Goal: Find specific page/section: Find specific page/section

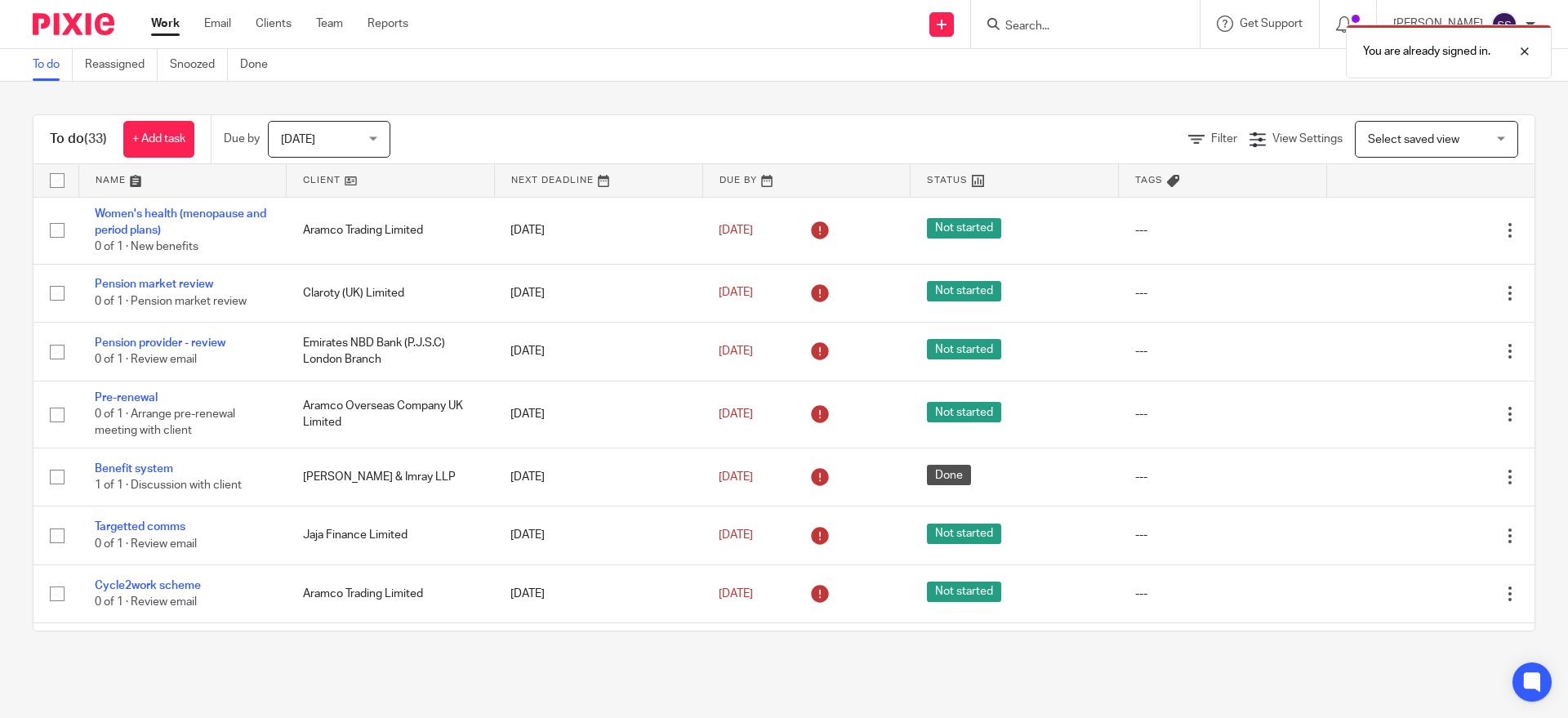
click at [1052, 19] on div "You are already signed in." at bounding box center [1168, 48] width 768 height 62
click at [1535, 41] on div "You are already signed in." at bounding box center [1449, 51] width 206 height 54
click at [1041, 29] on input "Search" at bounding box center [1078, 27] width 147 height 15
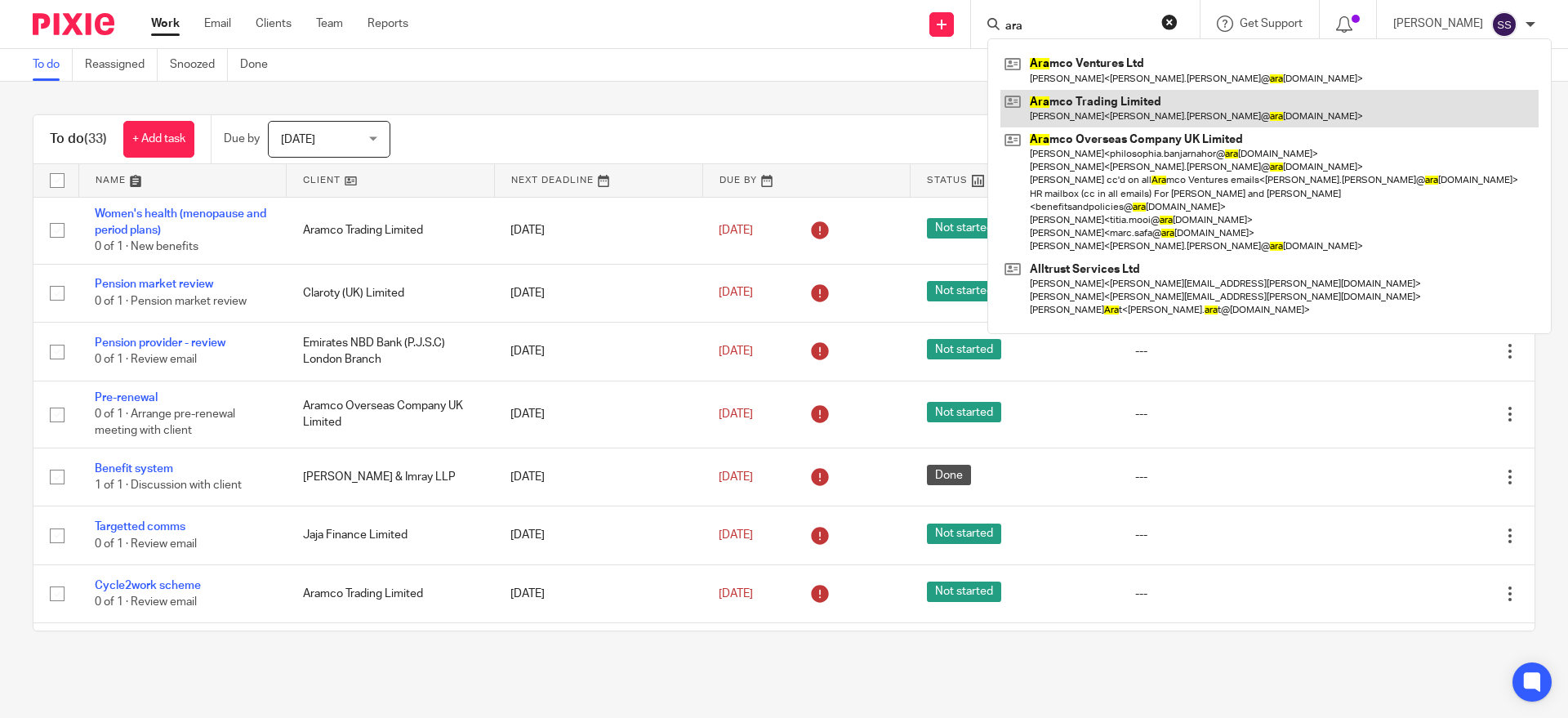
type input "ara"
click at [1110, 102] on link at bounding box center [1269, 108] width 538 height 37
click at [1202, 113] on link at bounding box center [1269, 108] width 538 height 37
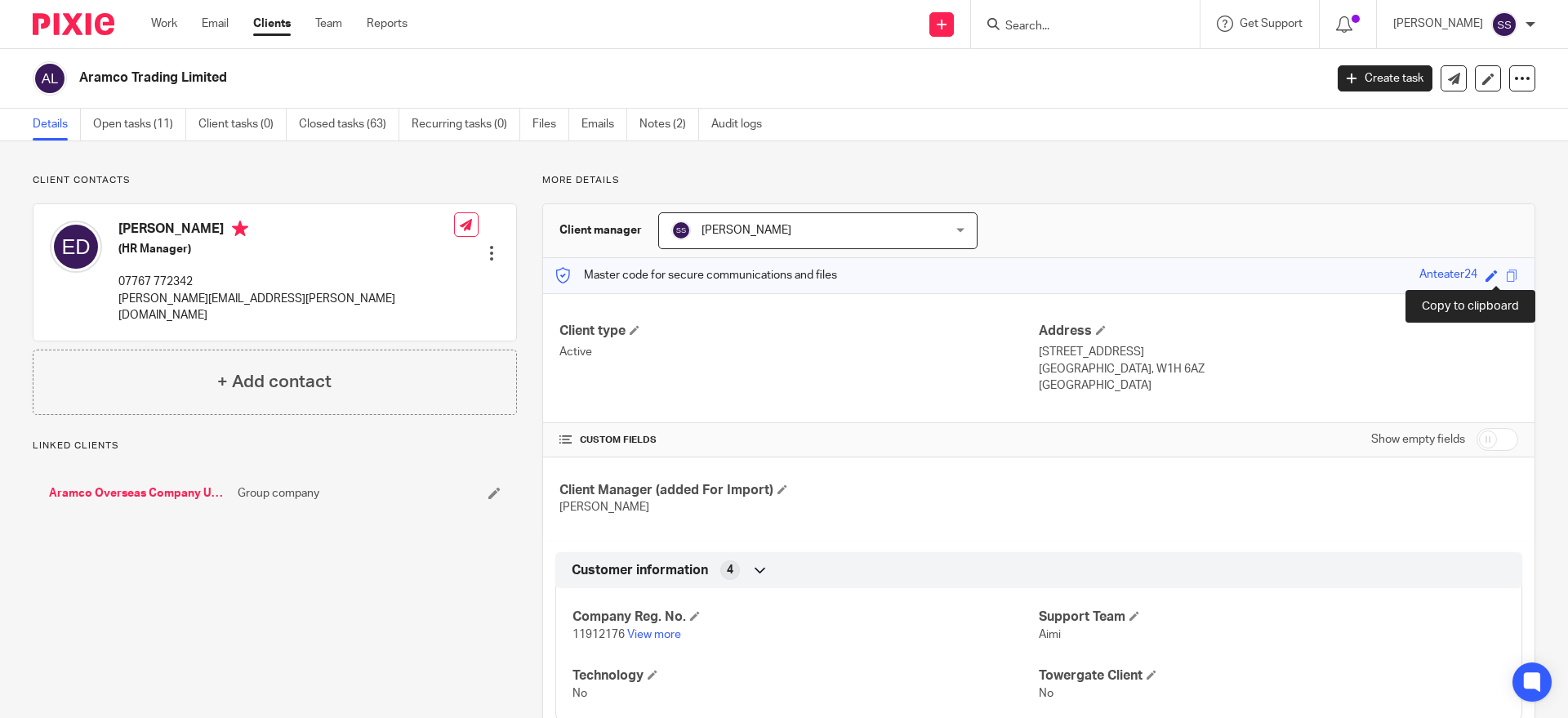
click at [1506, 275] on span at bounding box center [1512, 275] width 12 height 12
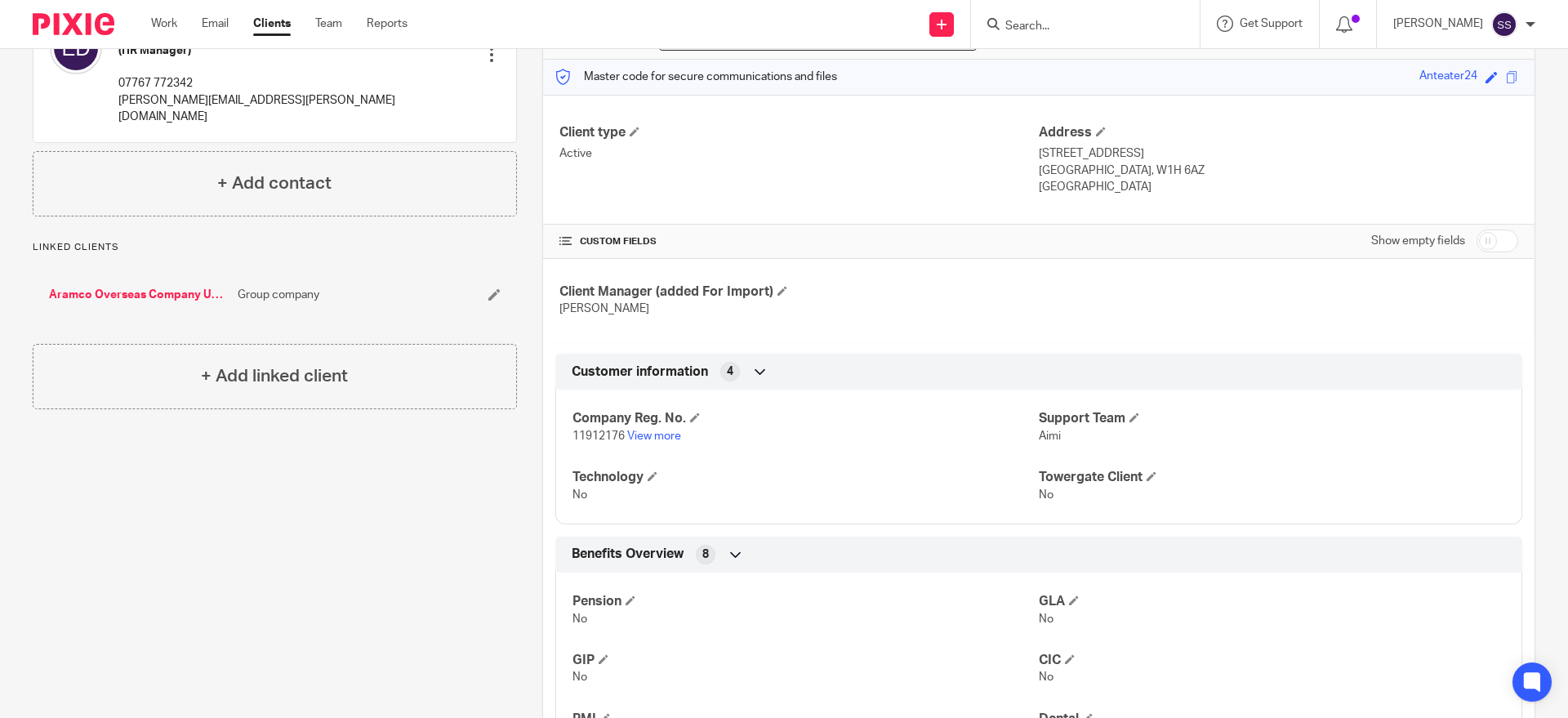
scroll to position [495, 0]
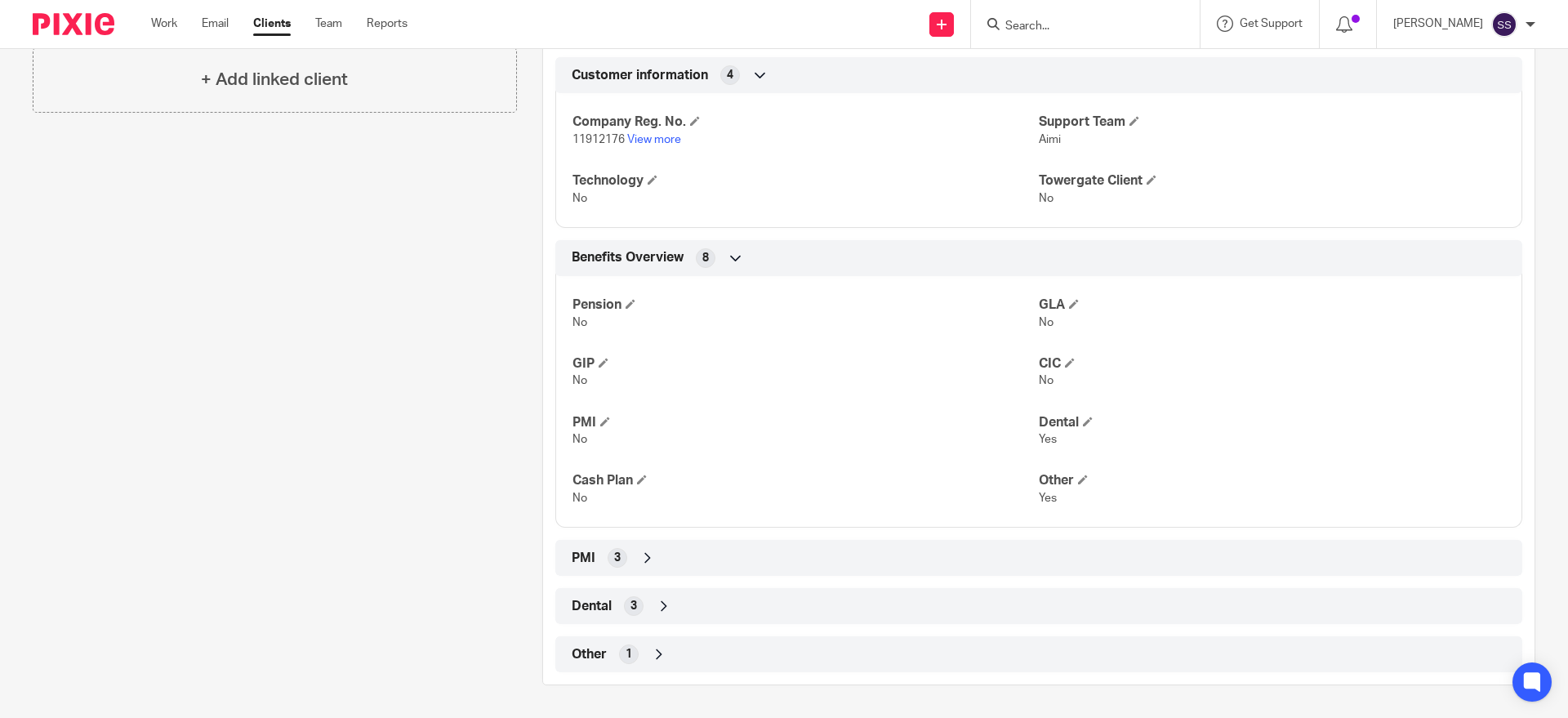
click at [612, 566] on div "3" at bounding box center [617, 558] width 20 height 20
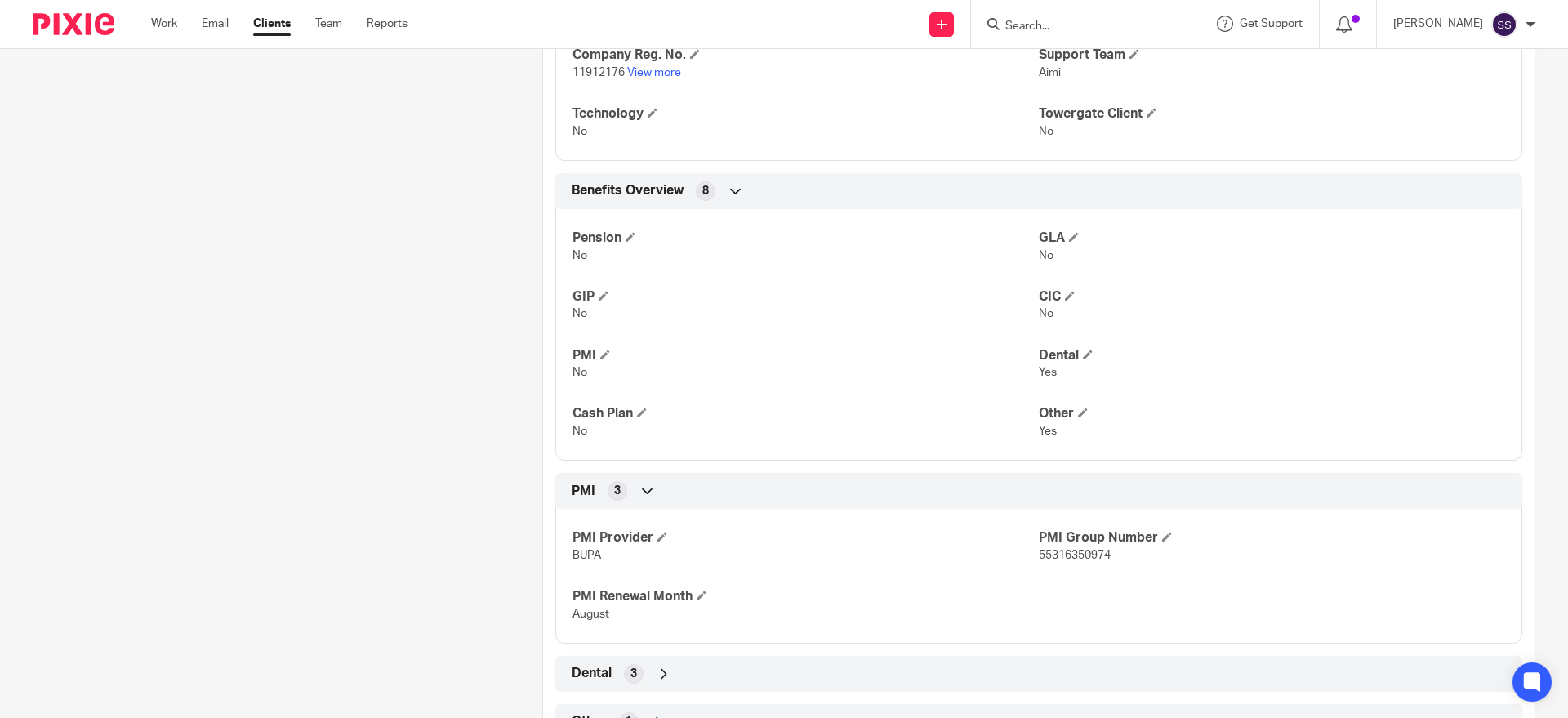
scroll to position [630, 0]
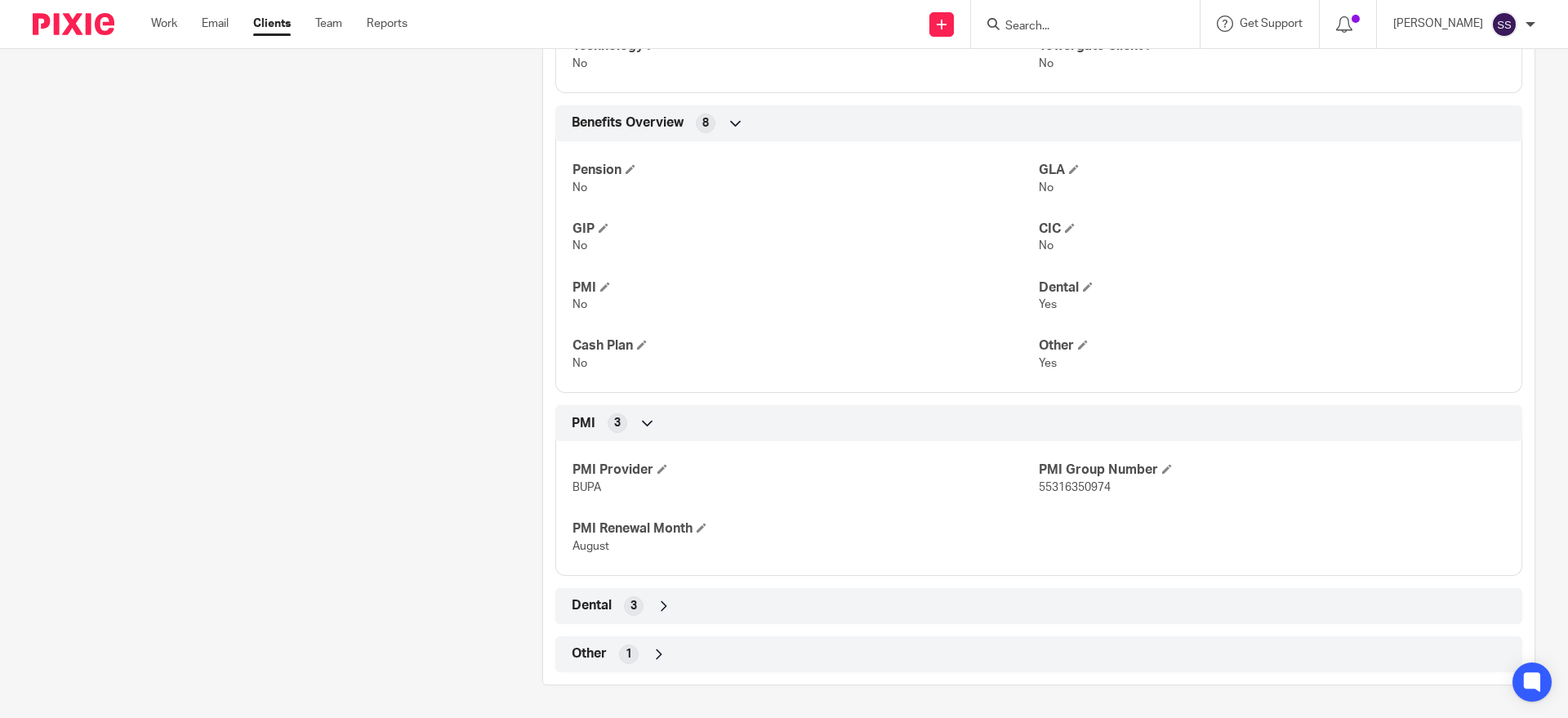
click at [609, 618] on div "Dental 3" at bounding box center [1039, 606] width 943 height 28
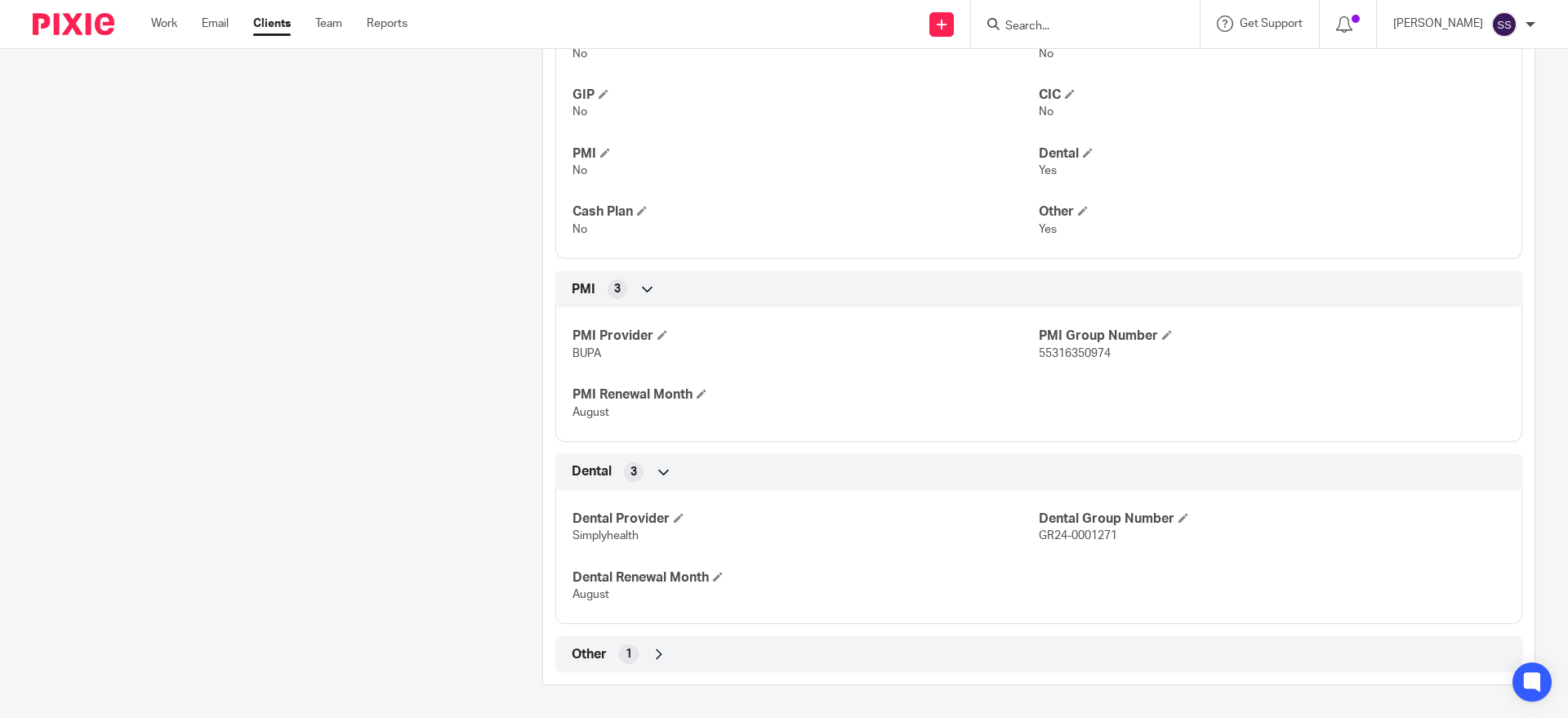
click at [585, 650] on span "Other" at bounding box center [589, 655] width 36 height 17
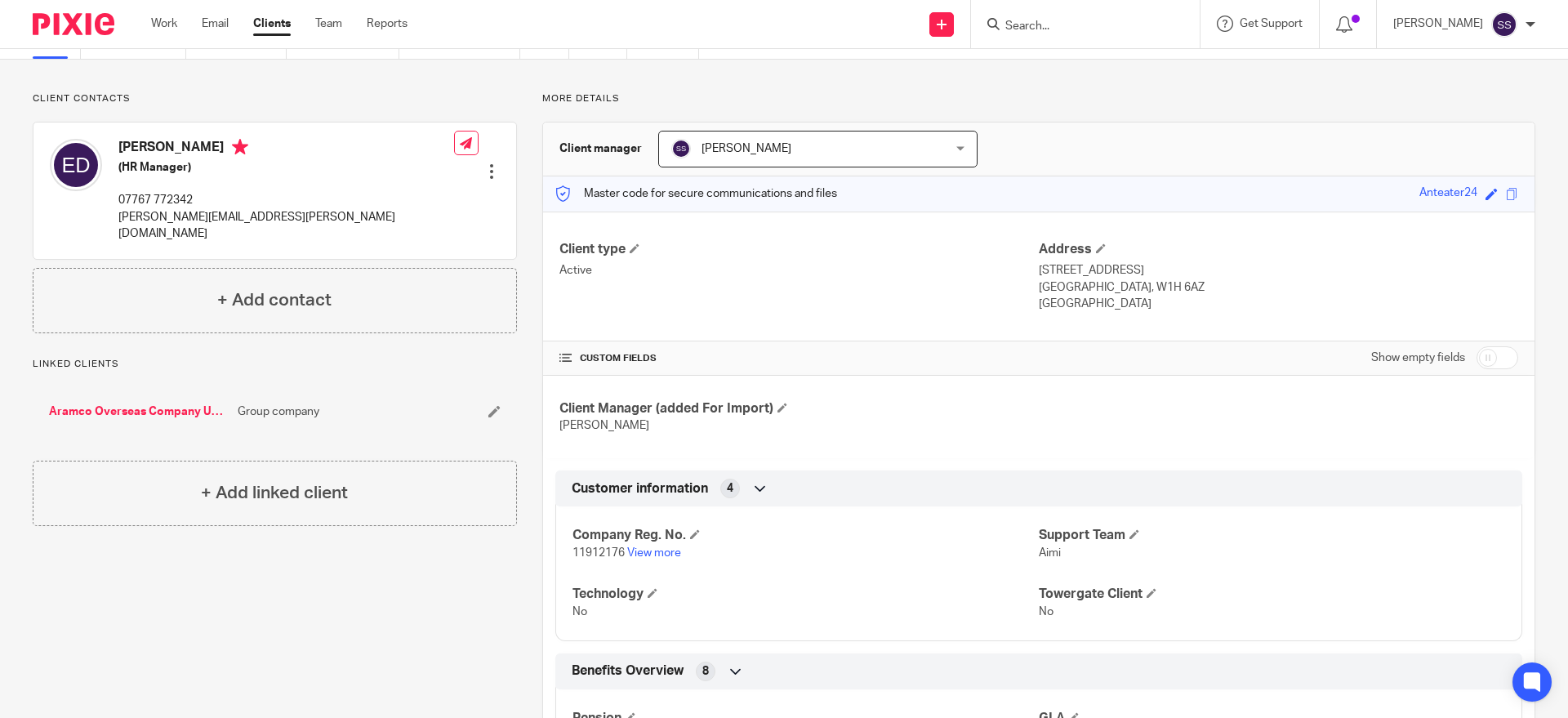
scroll to position [0, 0]
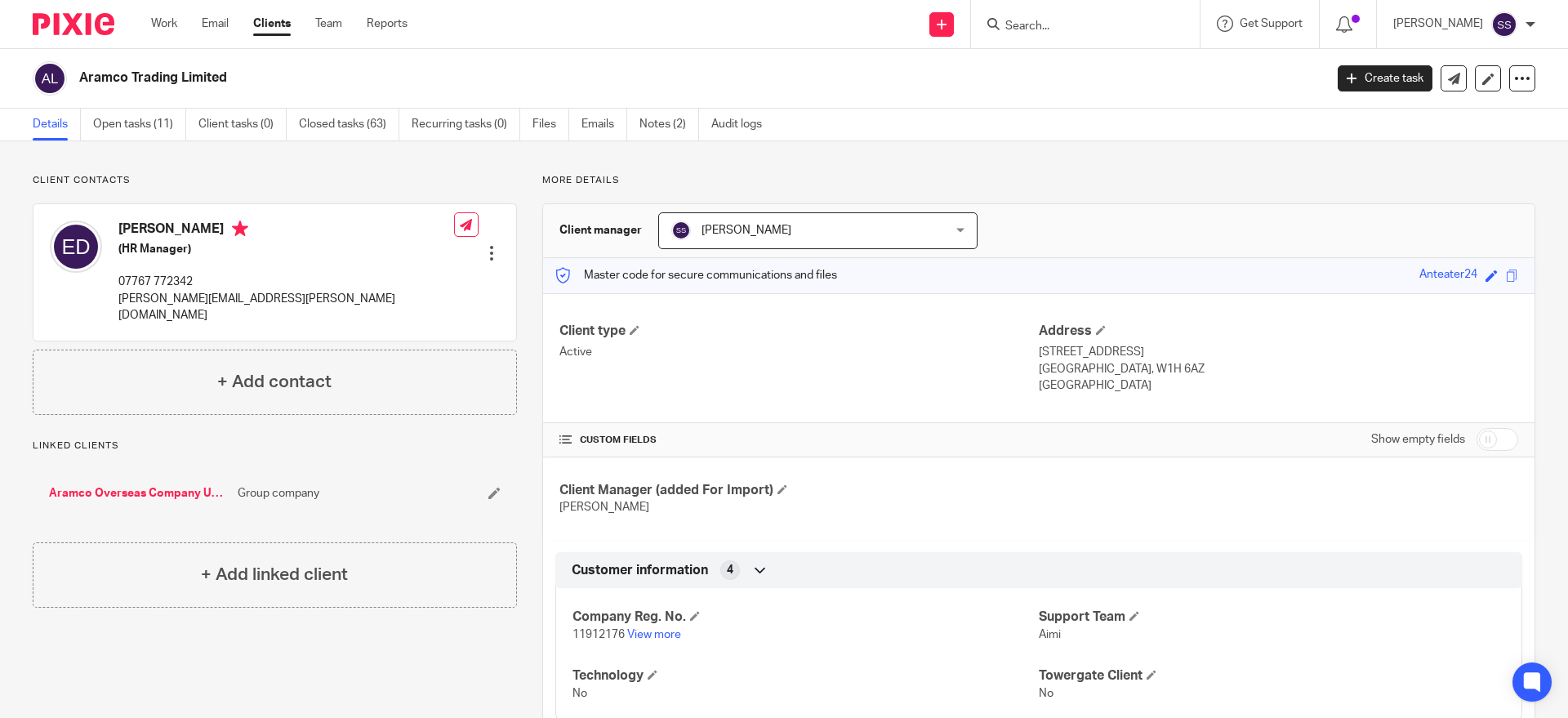
click at [1067, 34] on input "Search" at bounding box center [1078, 27] width 147 height 15
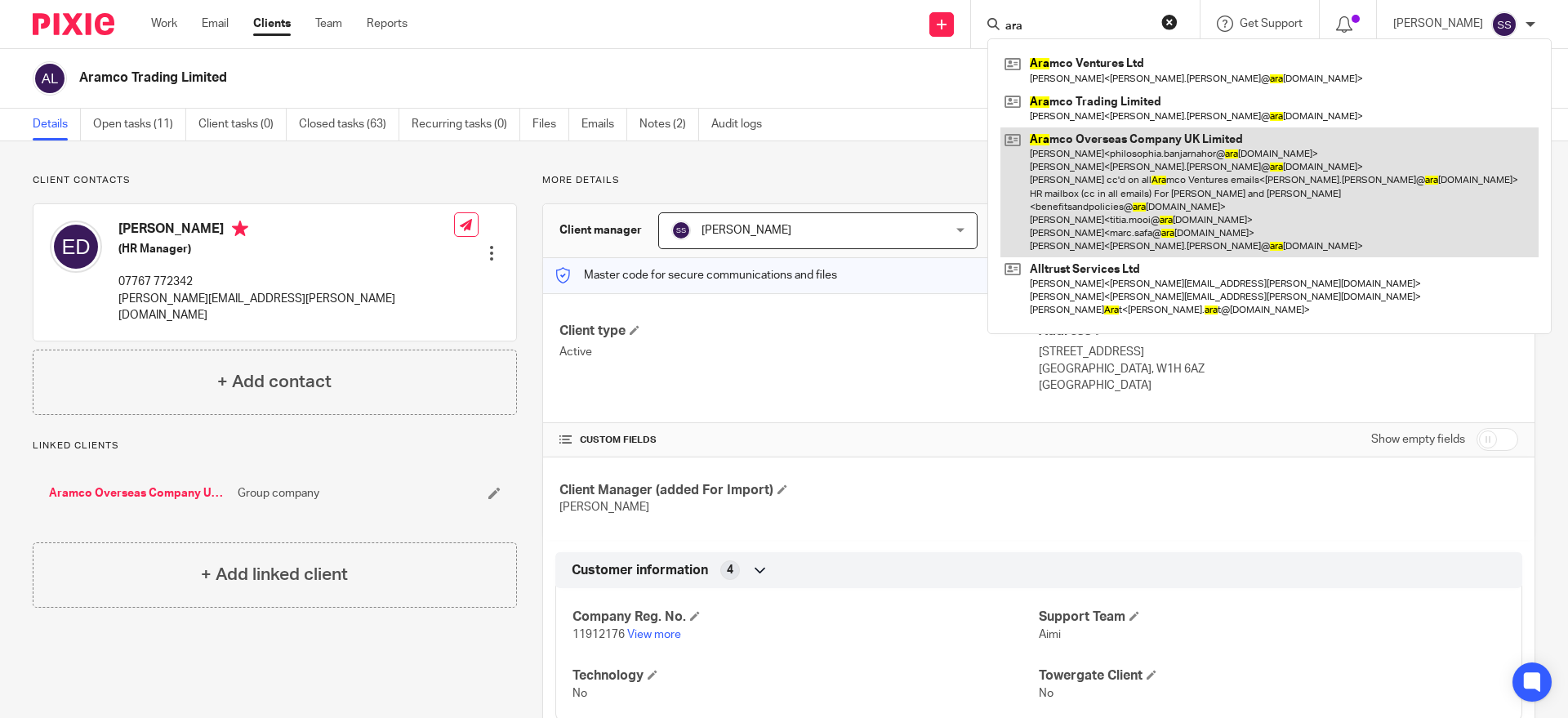
type input "ara"
click at [1106, 145] on link at bounding box center [1269, 192] width 538 height 130
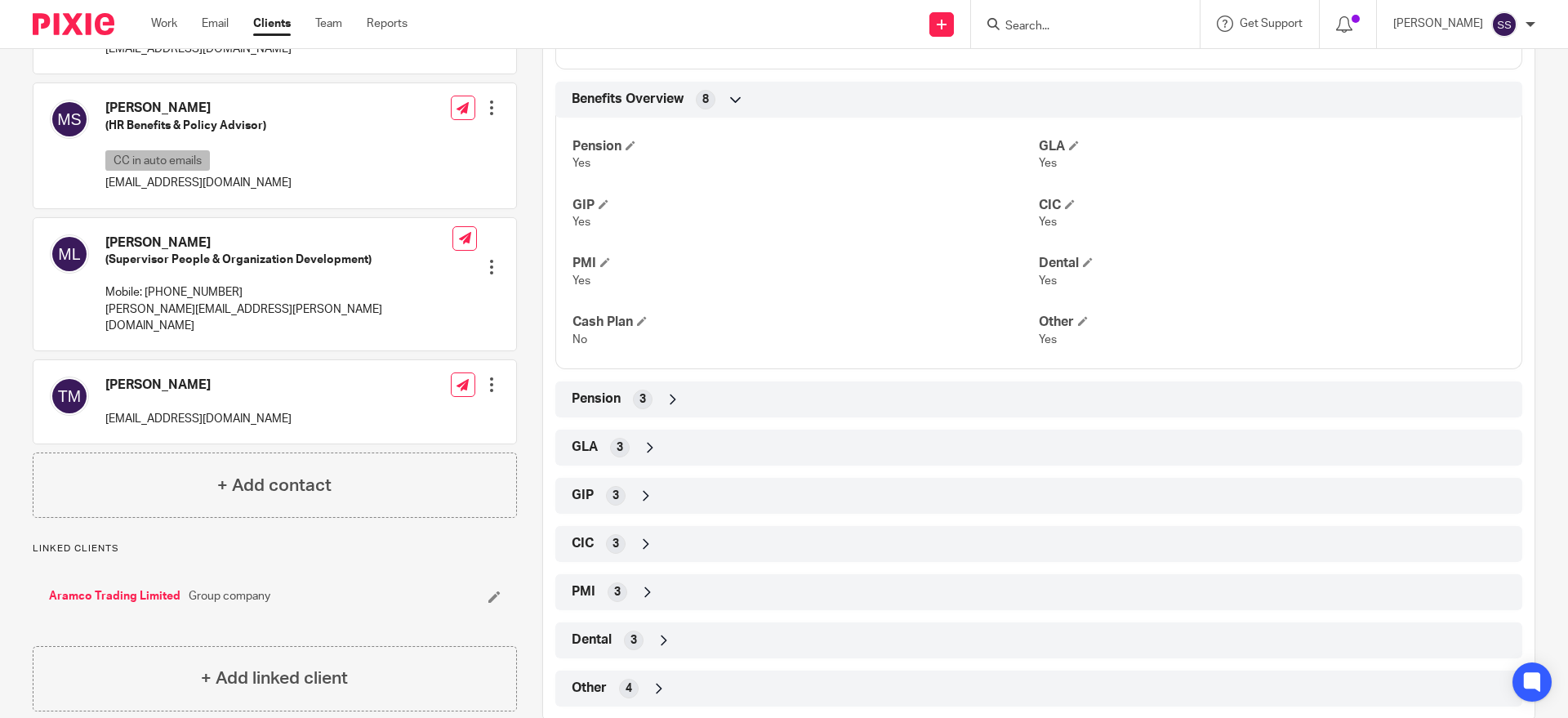
scroll to position [647, 0]
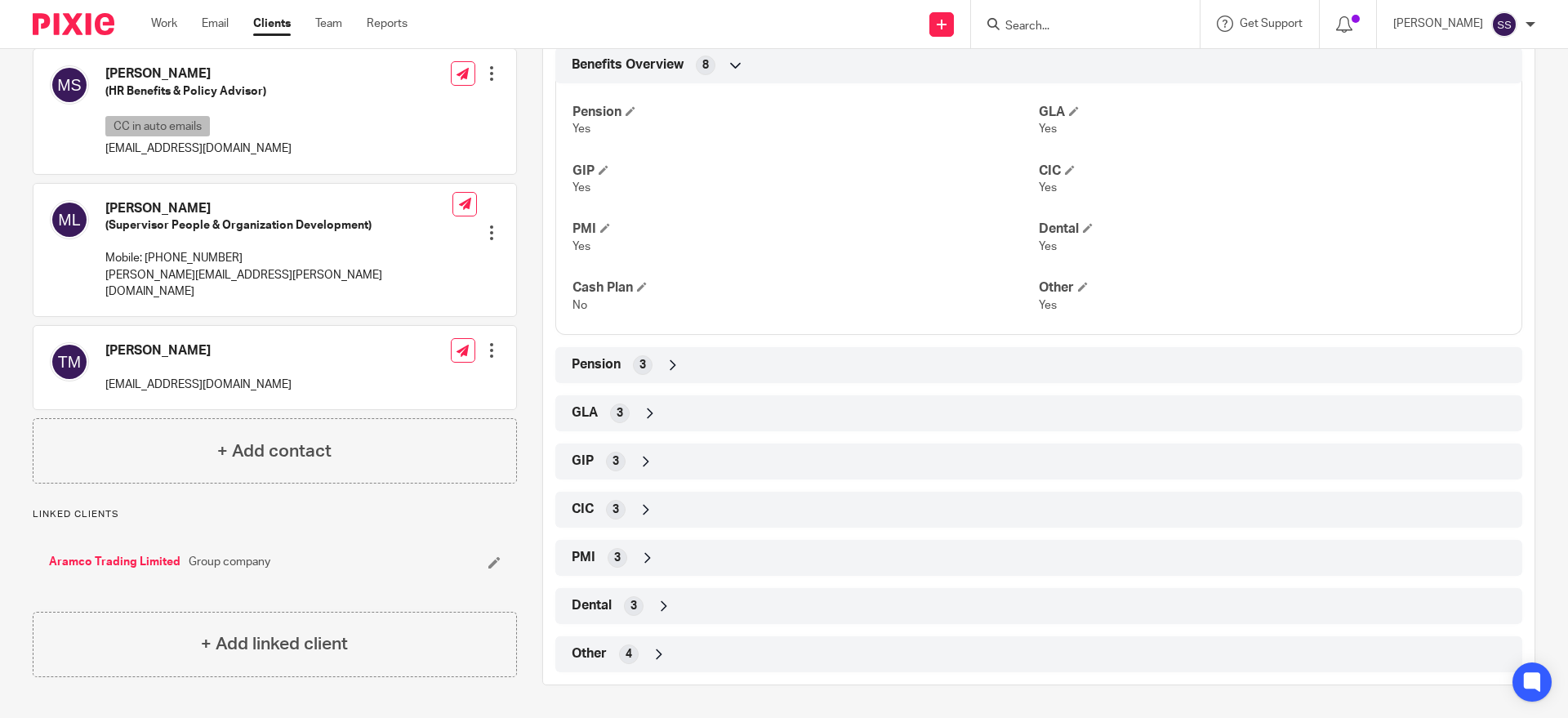
click at [594, 417] on div "GLA 3" at bounding box center [1039, 413] width 943 height 28
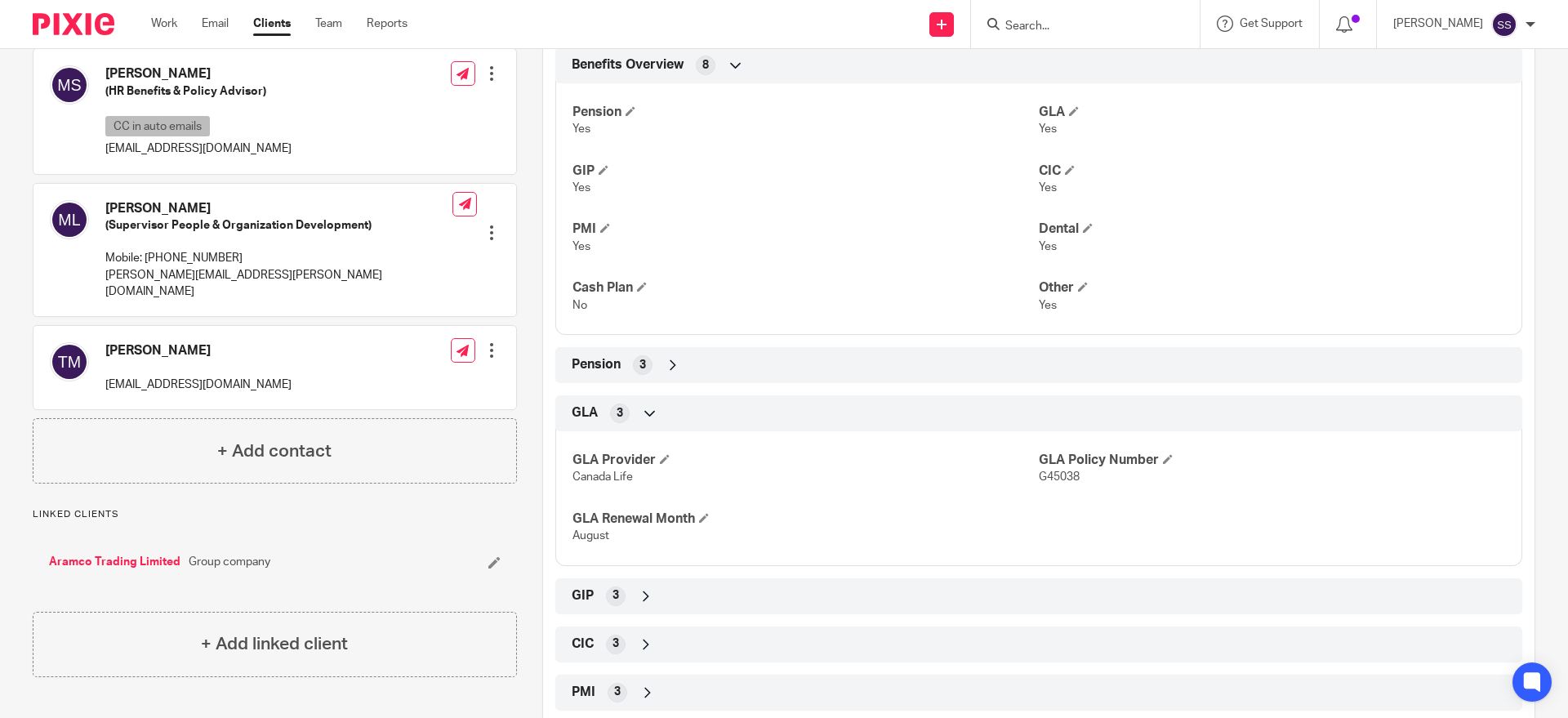
click at [612, 592] on span "3" at bounding box center [616, 595] width 7 height 16
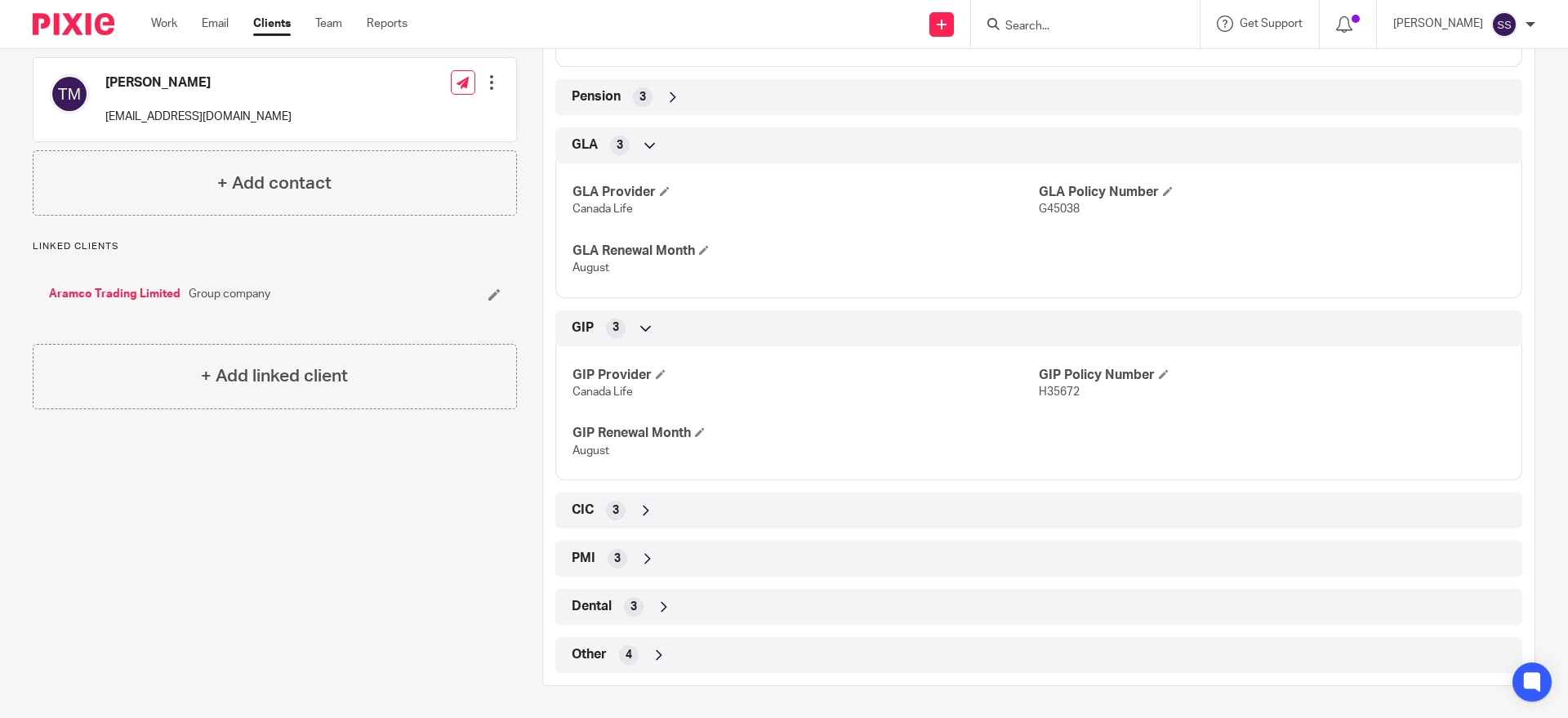
scroll to position [915, 0]
